Goal: Find specific page/section: Find specific page/section

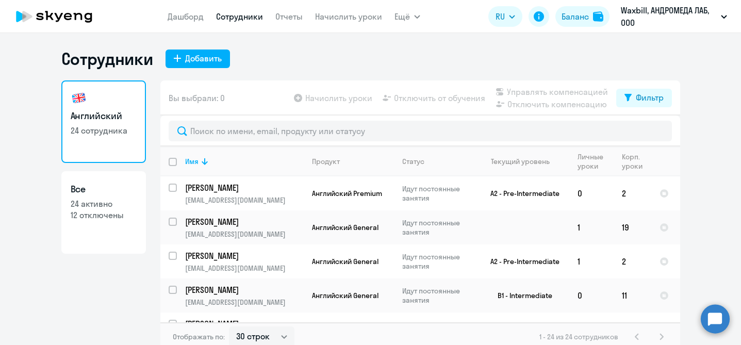
select select "30"
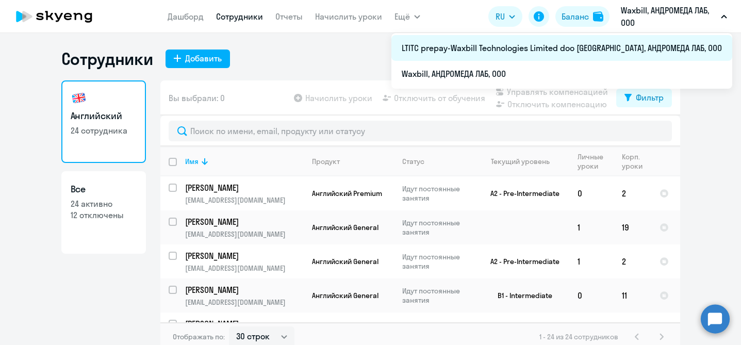
click at [611, 53] on li "LTITC prepay-Waxbill Technologies Limited doo [GEOGRAPHIC_DATA], АНДРОМЕДА ЛАБ,…" at bounding box center [561, 48] width 341 height 26
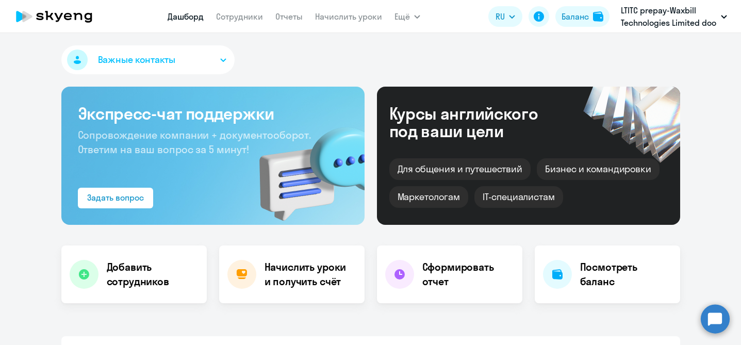
select select "30"
click at [244, 18] on link "Сотрудники" at bounding box center [239, 16] width 47 height 10
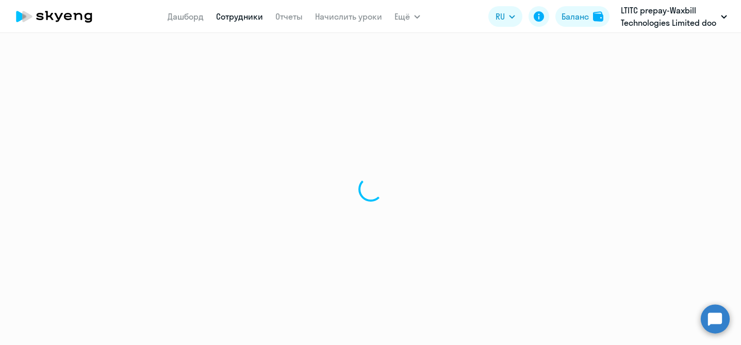
select select "30"
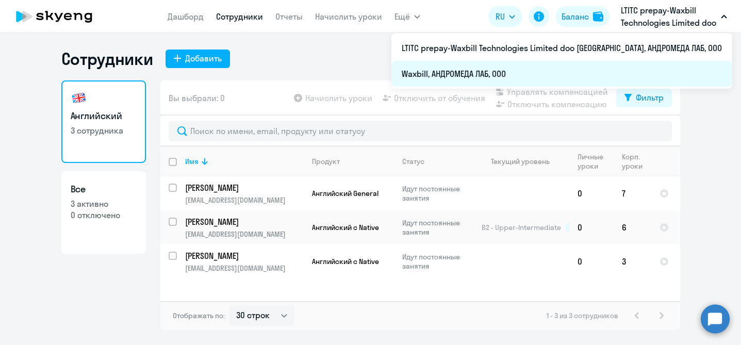
click at [592, 78] on li "Waxbill, АНДРОМЕДА ЛАБ, ООО" at bounding box center [561, 74] width 341 height 26
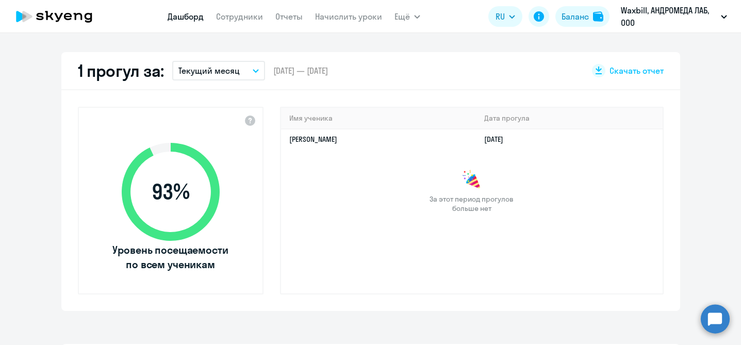
scroll to position [287, 0]
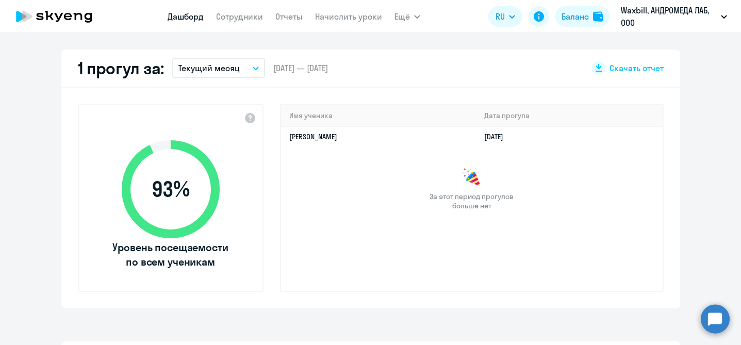
select select "30"
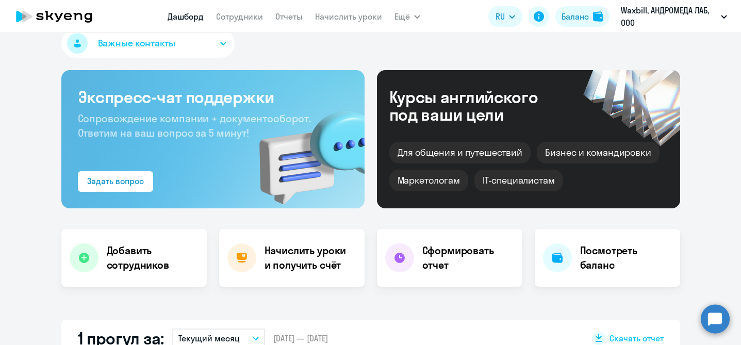
scroll to position [0, 0]
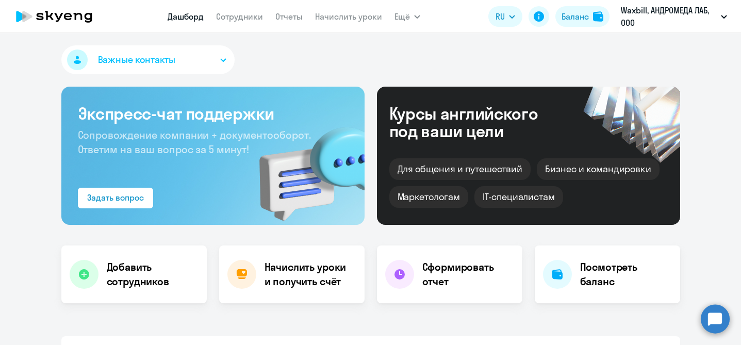
click at [244, 23] on nav "[PERSON_NAME] Отчеты Начислить уроки" at bounding box center [275, 16] width 214 height 21
click at [242, 18] on link "Сотрудники" at bounding box center [239, 16] width 47 height 10
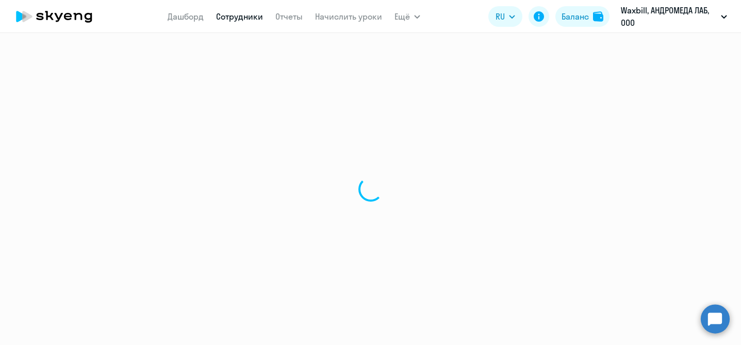
select select "30"
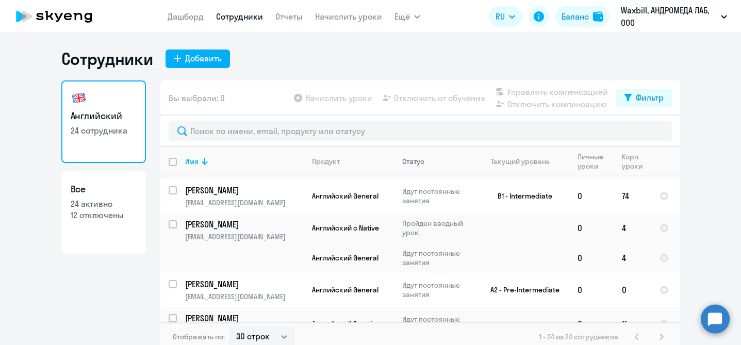
scroll to position [6, 0]
